Goal: Information Seeking & Learning: Learn about a topic

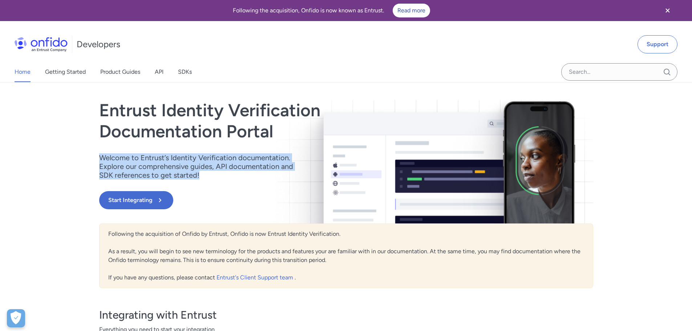
drag, startPoint x: 102, startPoint y: 155, endPoint x: 200, endPoint y: 176, distance: 100.5
click at [200, 176] on p "Welcome to Entrust’s Identity Verification documentation. Explore our comprehen…" at bounding box center [200, 166] width 203 height 26
drag, startPoint x: 203, startPoint y: 176, endPoint x: 101, endPoint y: 156, distance: 103.7
click at [101, 156] on p "Welcome to Entrust’s Identity Verification documentation. Explore our comprehen…" at bounding box center [200, 166] width 203 height 26
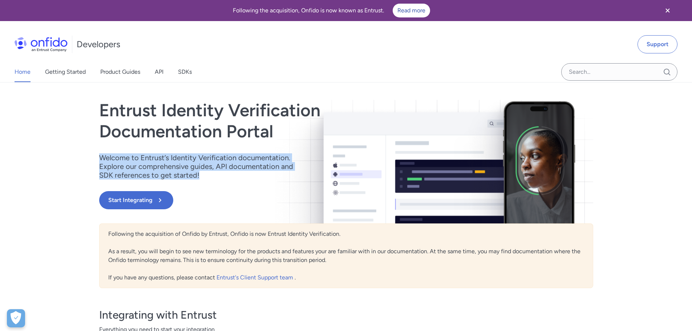
click at [101, 156] on p "Welcome to Entrust’s Identity Verification documentation. Explore our comprehen…" at bounding box center [200, 166] width 203 height 26
drag, startPoint x: 99, startPoint y: 156, endPoint x: 208, endPoint y: 178, distance: 111.4
click at [208, 178] on p "Welcome to Entrust’s Identity Verification documentation. Explore our comprehen…" at bounding box center [200, 166] width 203 height 26
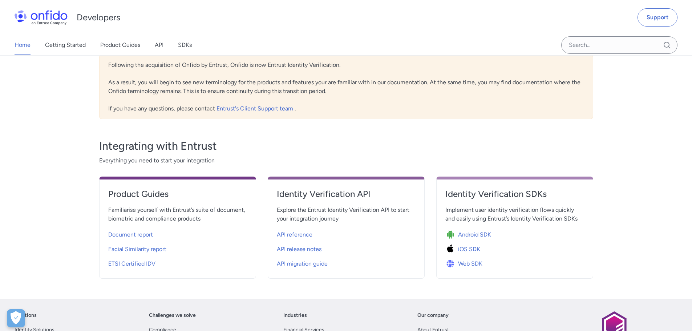
scroll to position [218, 0]
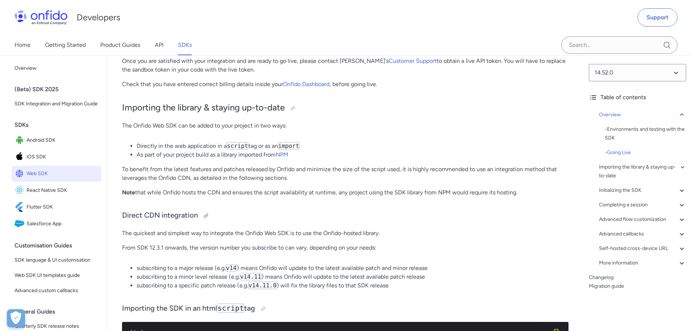
scroll to position [508, 0]
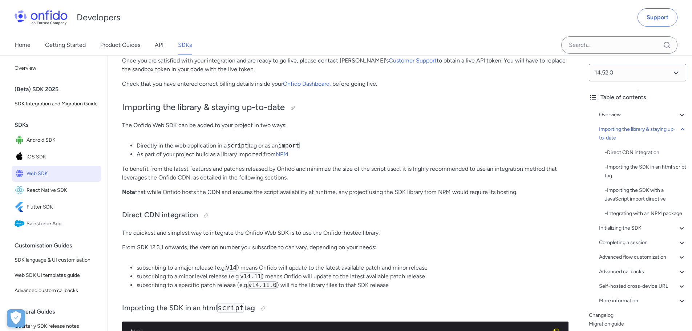
drag, startPoint x: 138, startPoint y: 125, endPoint x: 528, endPoint y: 196, distance: 396.1
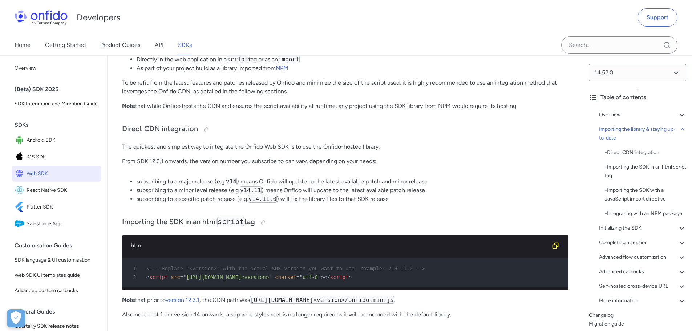
scroll to position [617, 0]
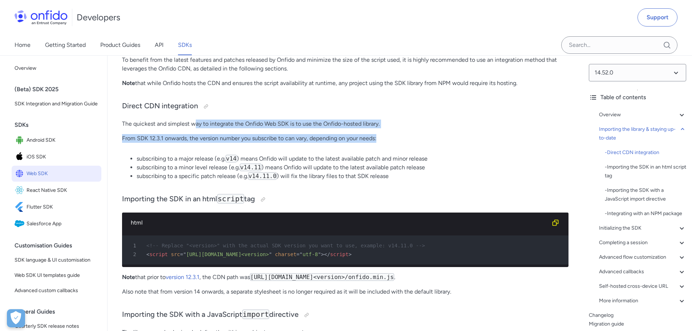
drag, startPoint x: 194, startPoint y: 123, endPoint x: 393, endPoint y: 142, distance: 199.9
click at [393, 142] on p "From SDK 12.3.1 onwards, the version number you subscribe to can vary, dependin…" at bounding box center [345, 138] width 446 height 9
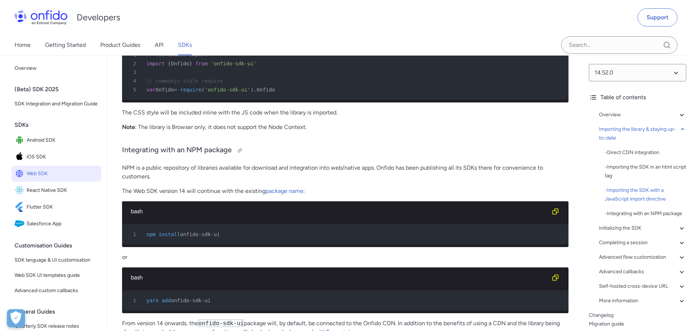
scroll to position [944, 0]
